Goal: Transaction & Acquisition: Purchase product/service

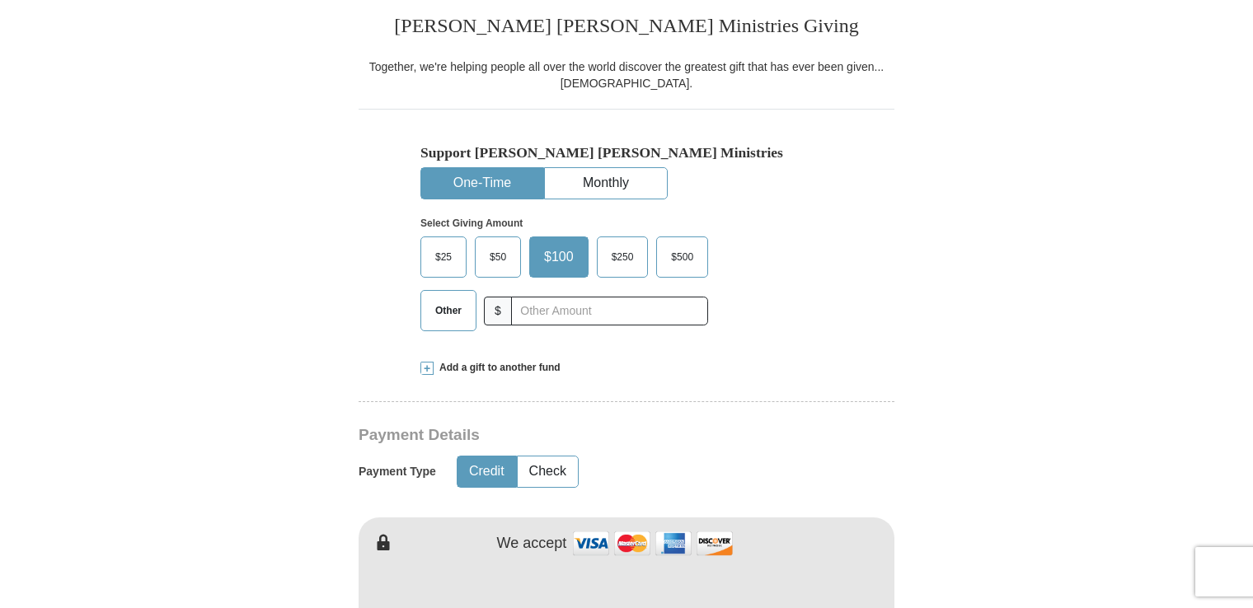
scroll to position [439, 0]
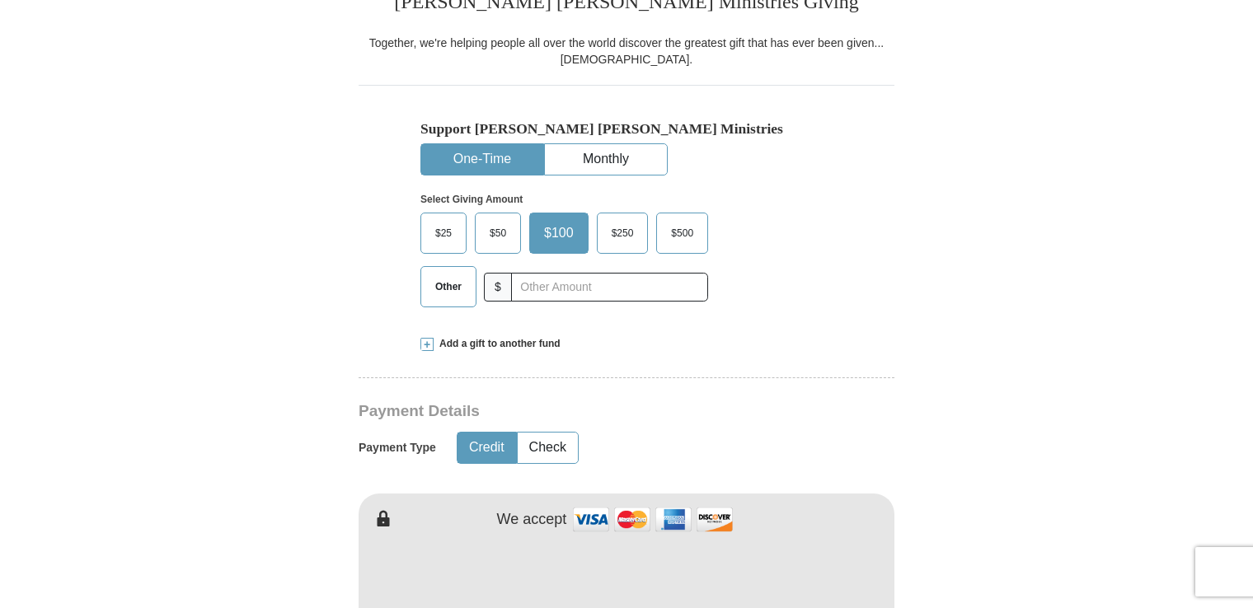
click at [441, 283] on span "Other" at bounding box center [448, 287] width 43 height 25
click at [0, 0] on input "Other" at bounding box center [0, 0] width 0 height 0
click at [447, 341] on span "Add a gift to another fund" at bounding box center [497, 344] width 127 height 14
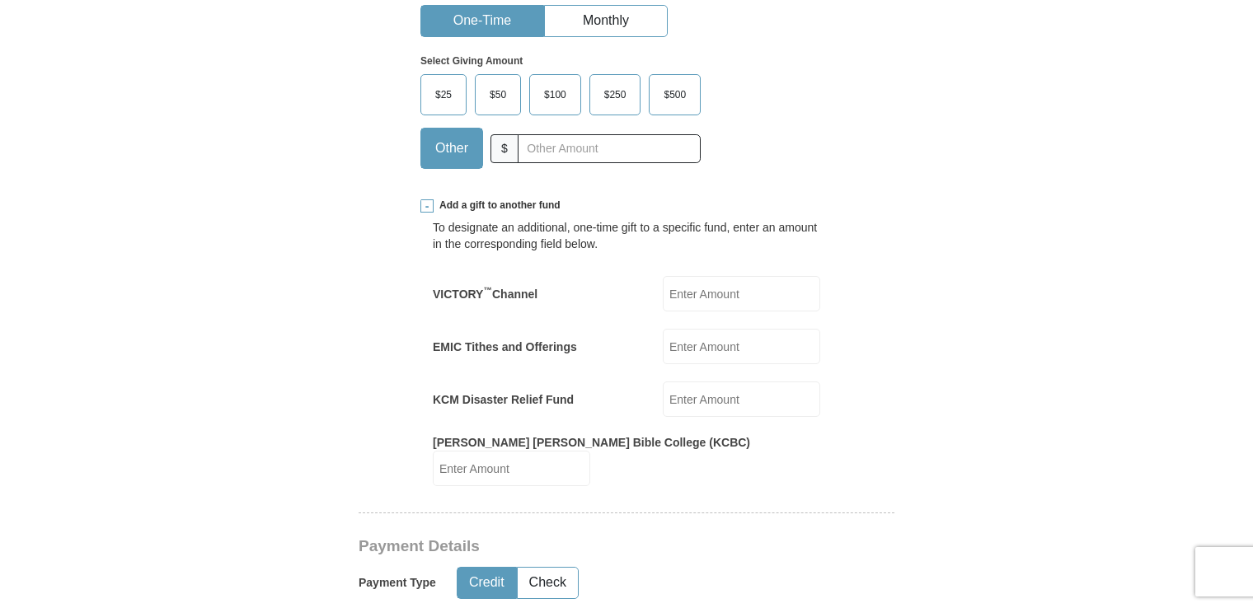
scroll to position [627, 0]
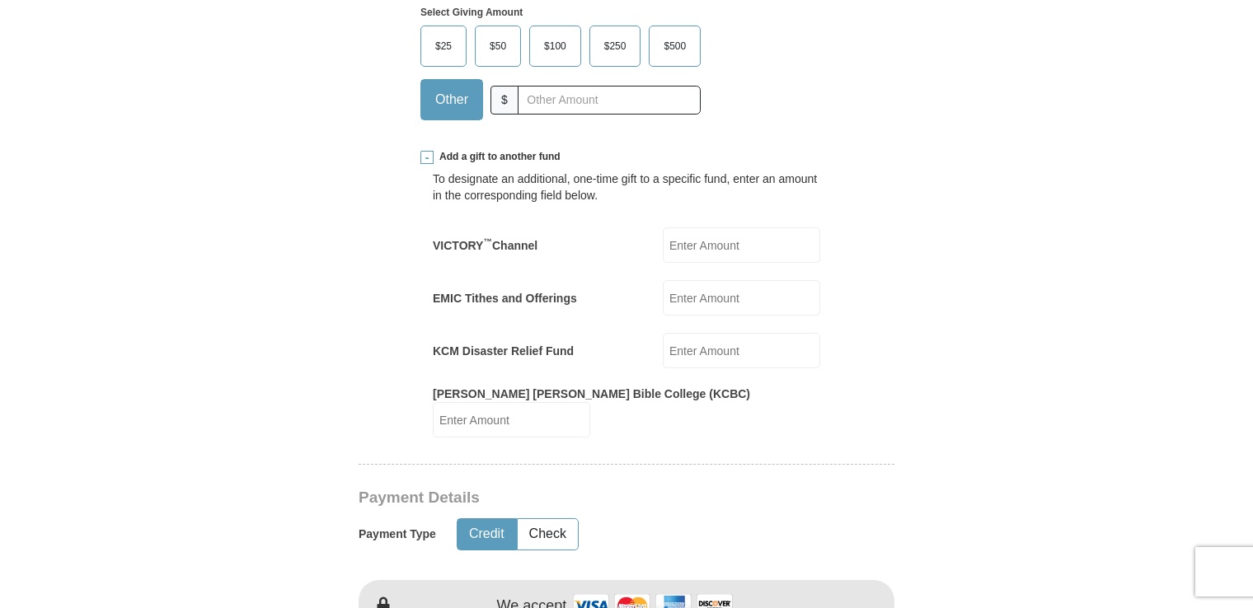
click at [697, 290] on input "EMIC Tithes and Offerings" at bounding box center [741, 297] width 157 height 35
type input "50.00"
type input "[PERSON_NAME]"
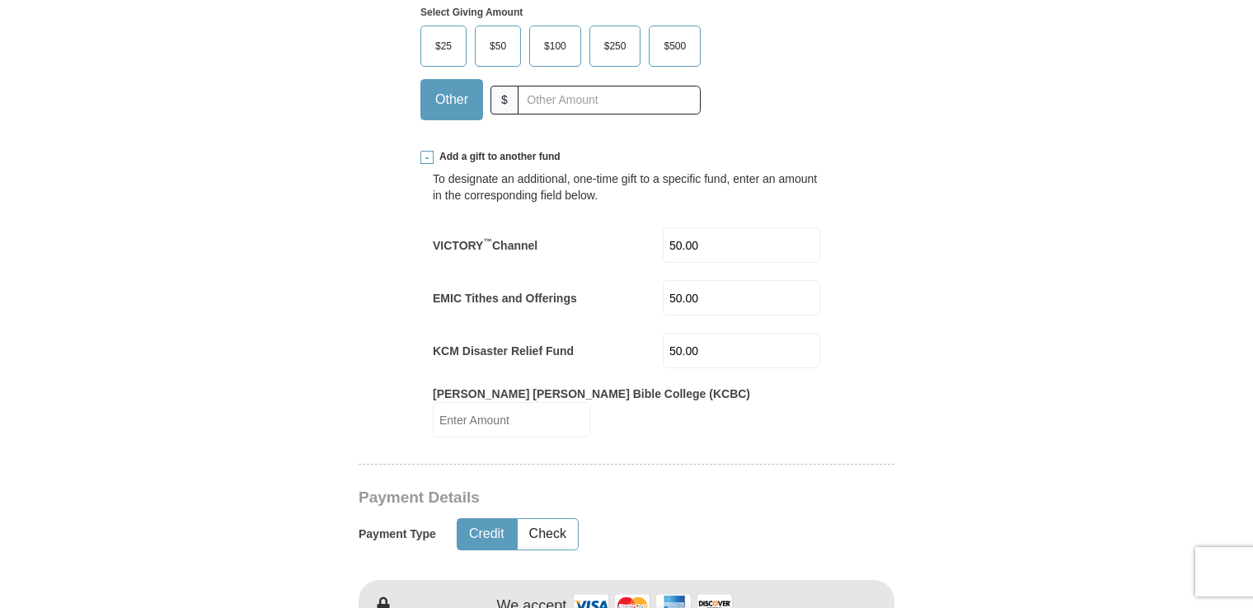
type input "[PERSON_NAME]"
type input "[EMAIL_ADDRESS][US_STATE][DOMAIN_NAME]"
type input "PO Box 11"
type input "Rapidan"
select select "VA"
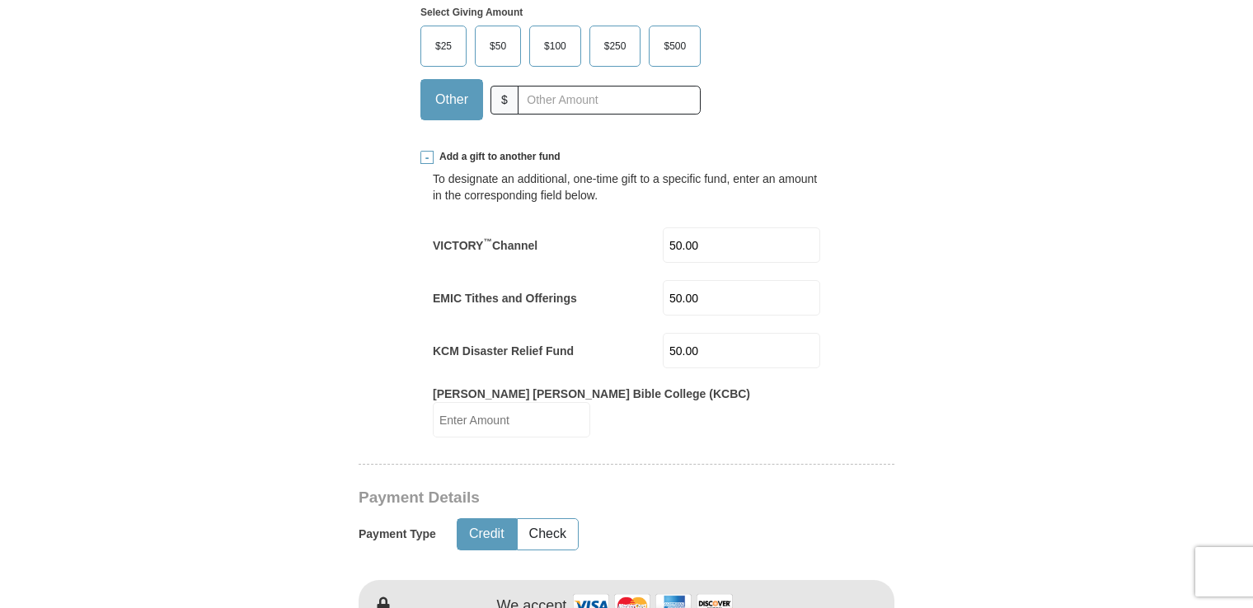
type input "22733"
type input "4349240151"
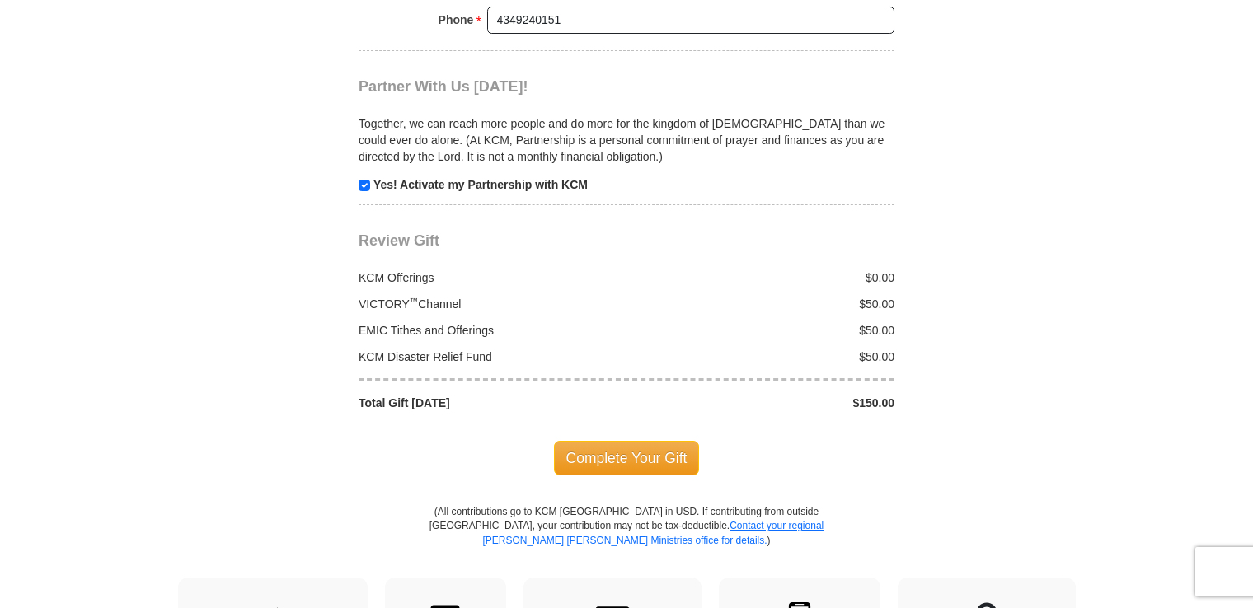
scroll to position [1878, 0]
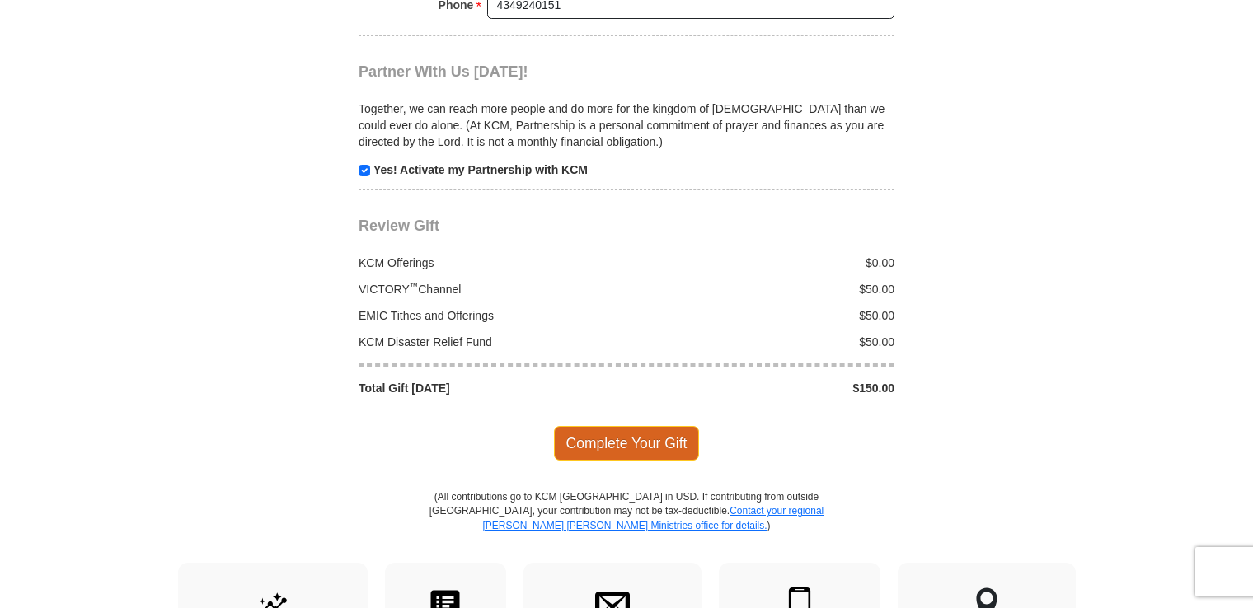
click at [620, 426] on span "Complete Your Gift" at bounding box center [627, 443] width 146 height 35
